Goal: Check status: Check status

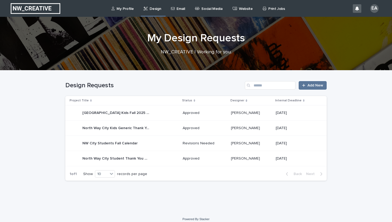
click at [201, 10] on p "Social Media" at bounding box center [211, 5] width 21 height 11
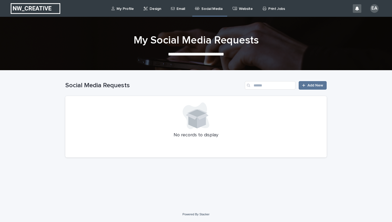
click at [155, 10] on p "Design" at bounding box center [155, 5] width 11 height 11
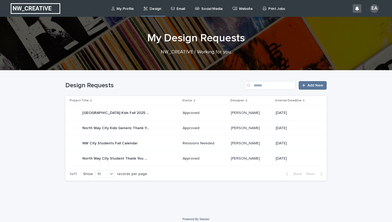
click at [206, 145] on p "Revisions Needed" at bounding box center [205, 143] width 44 height 5
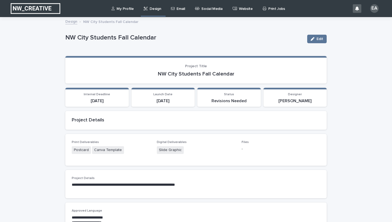
click at [146, 14] on link "Design" at bounding box center [153, 8] width 21 height 16
